Goal: Task Accomplishment & Management: Complete application form

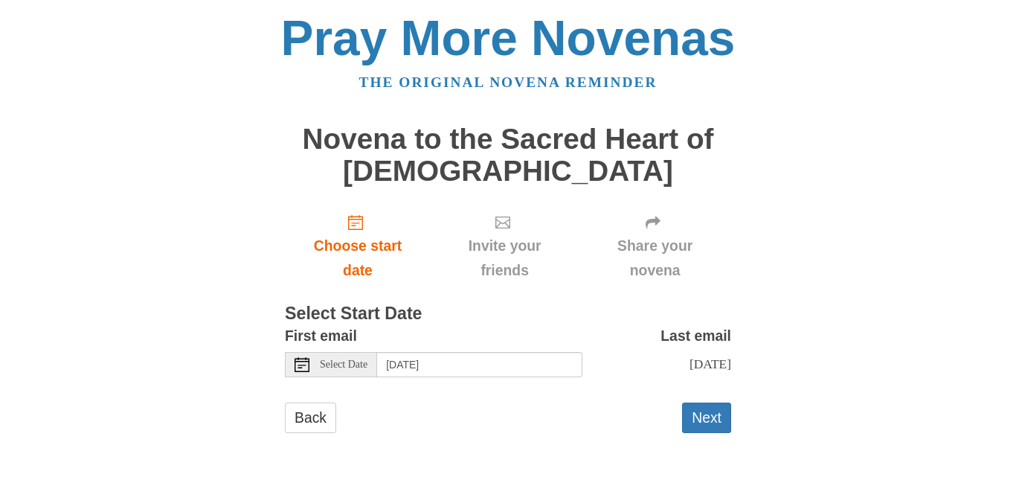
click at [360, 361] on span "Select Date" at bounding box center [344, 364] width 48 height 10
click at [711, 422] on button "Next" at bounding box center [706, 417] width 49 height 30
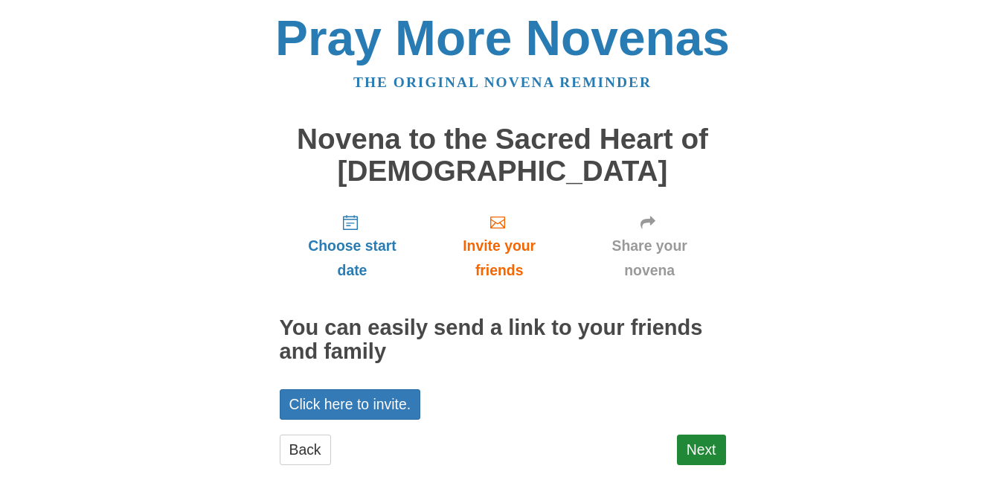
scroll to position [28, 0]
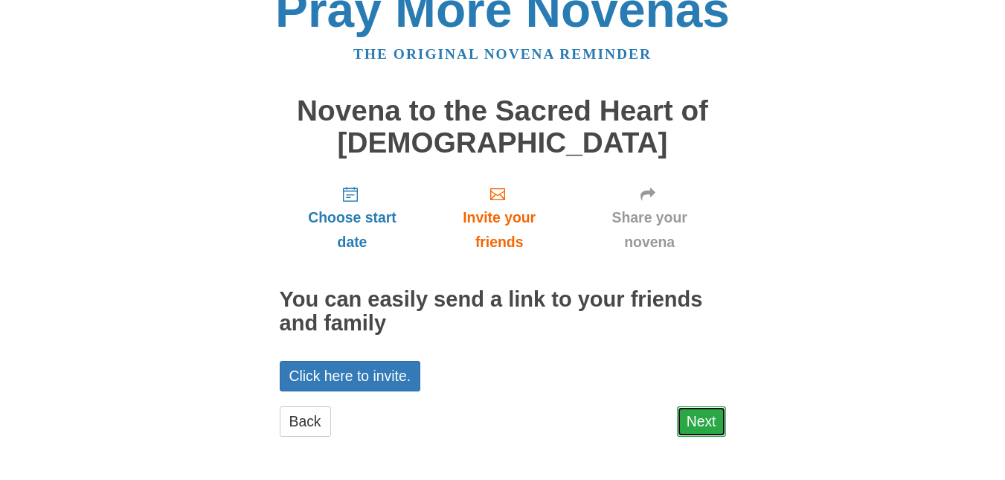
click at [705, 419] on link "Next" at bounding box center [701, 421] width 49 height 30
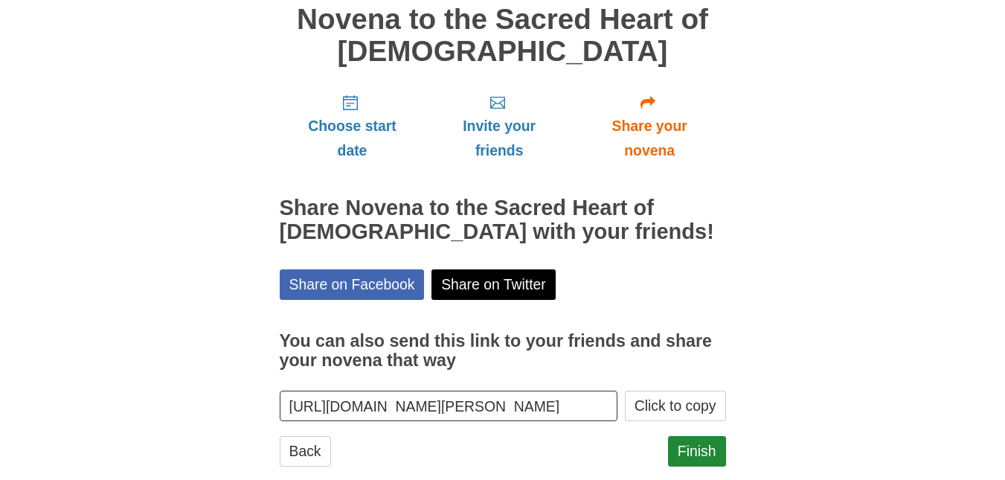
scroll to position [119, 0]
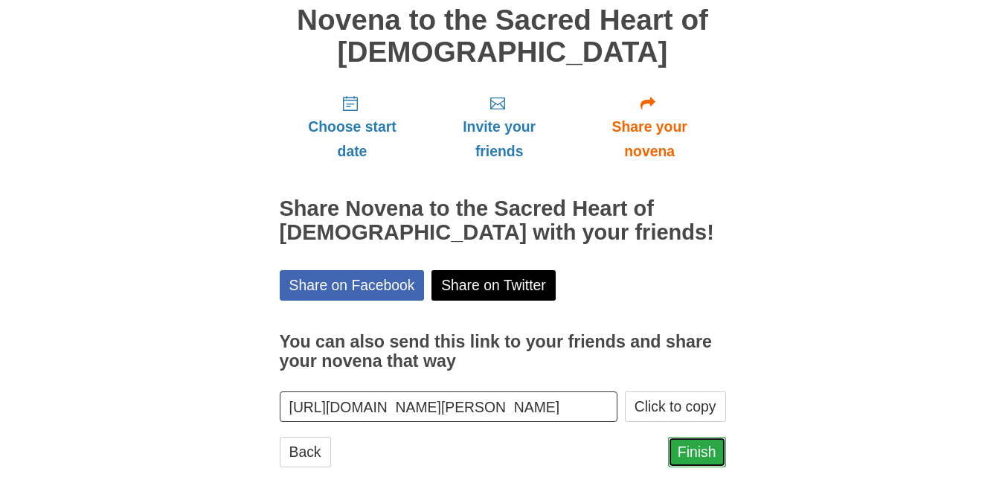
click at [716, 455] on link "Finish" at bounding box center [697, 451] width 58 height 30
